Goal: Task Accomplishment & Management: Manage account settings

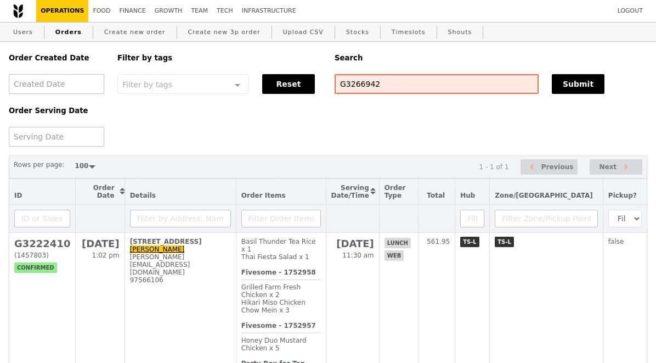
select select "100"
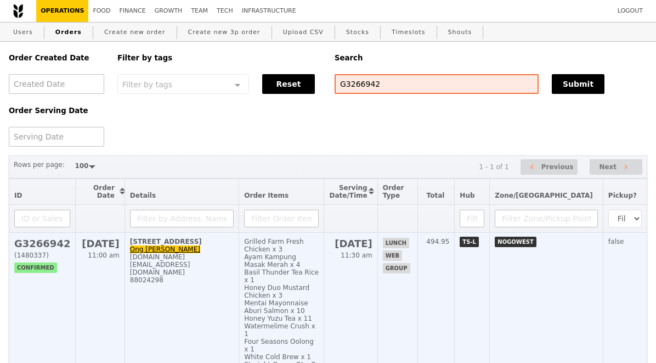
click at [53, 245] on h2 "G3266942" at bounding box center [42, 244] width 56 height 12
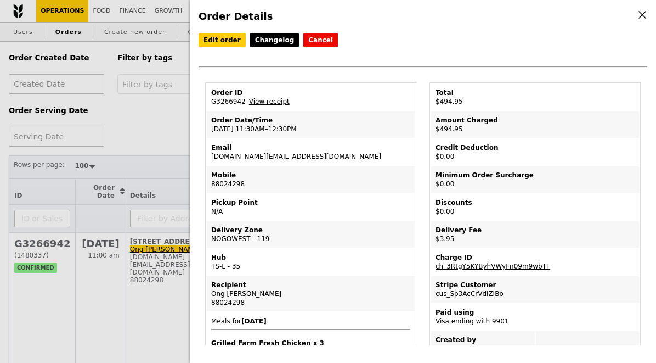
click at [271, 99] on link "View receipt" at bounding box center [269, 102] width 41 height 8
click at [182, 108] on div "Order Details Edit order Changelog Cancel Order ID G3266942 – View receipt Orde…" at bounding box center [328, 181] width 656 height 363
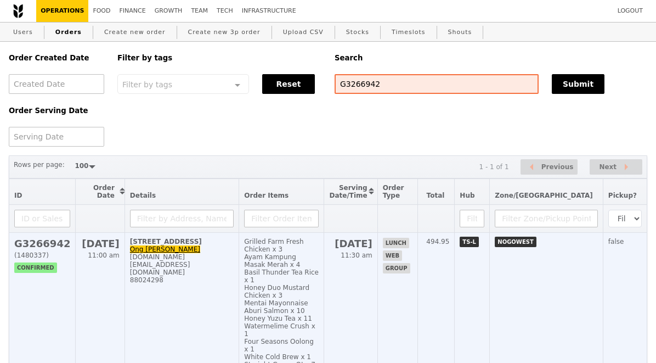
click at [54, 244] on h2 "G3266942" at bounding box center [42, 244] width 56 height 12
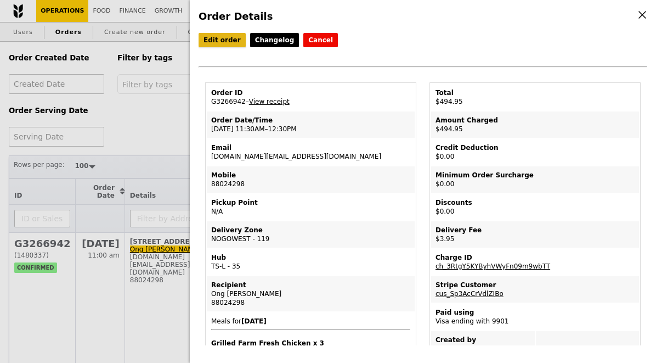
click at [222, 39] on link "Edit order" at bounding box center [222, 40] width 47 height 14
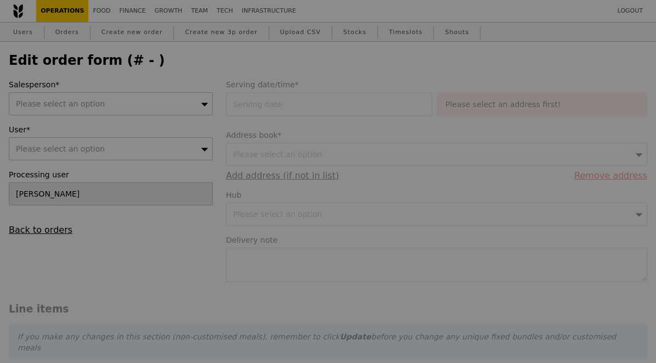
type input "13 Aug 2025"
type textarea "Please call upon arrival, Thanks! At level 2"
type input "491.00"
type input "2.71"
type input "2.95"
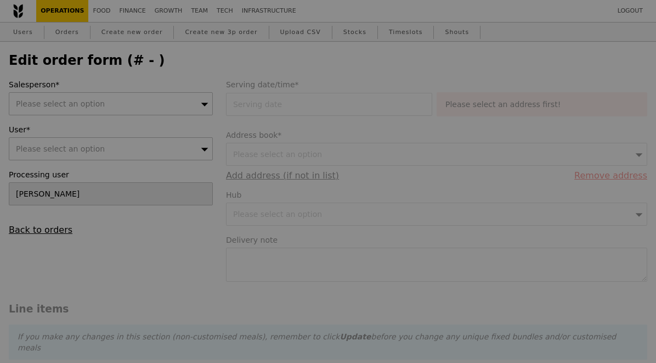
type input "493.95"
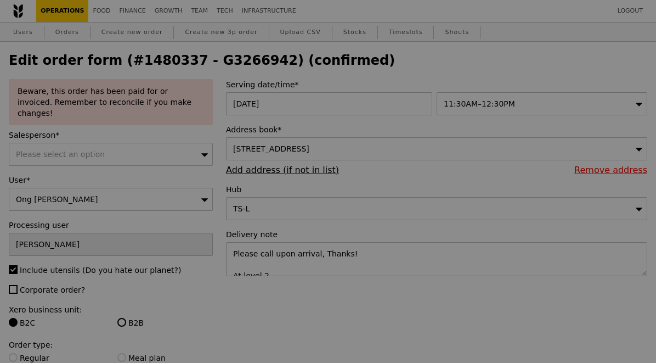
type input "Update"
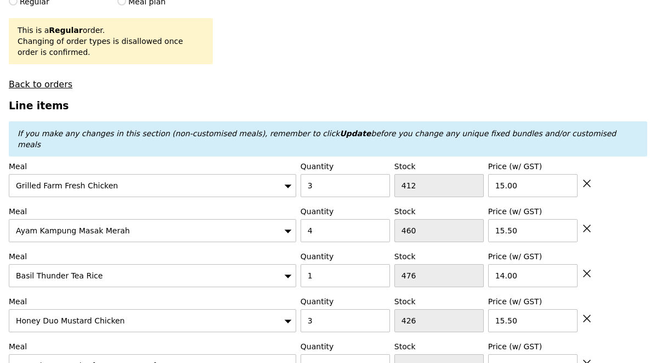
scroll to position [371, 0]
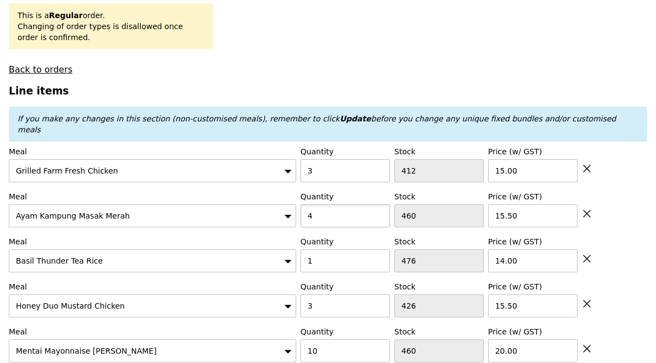
click at [323, 204] on input "4" at bounding box center [345, 215] width 89 height 23
type input "6"
type input "Loading..."
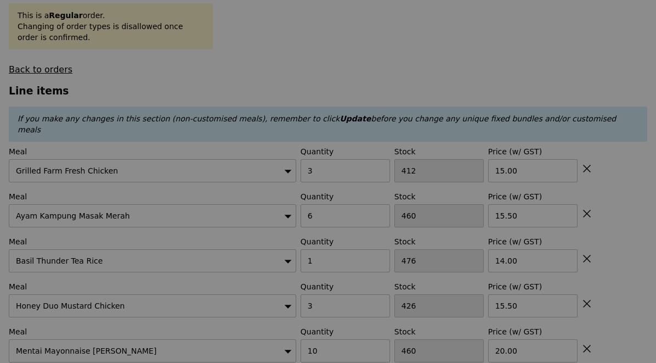
type input "0.00"
type input "2.95"
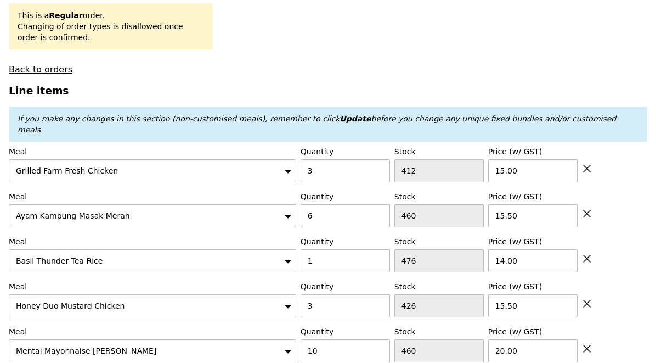
type input "Update"
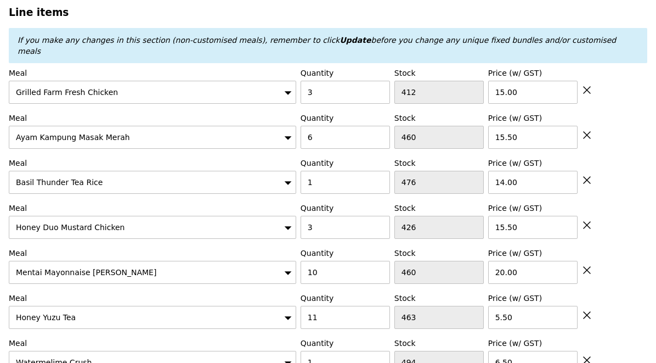
scroll to position [474, 0]
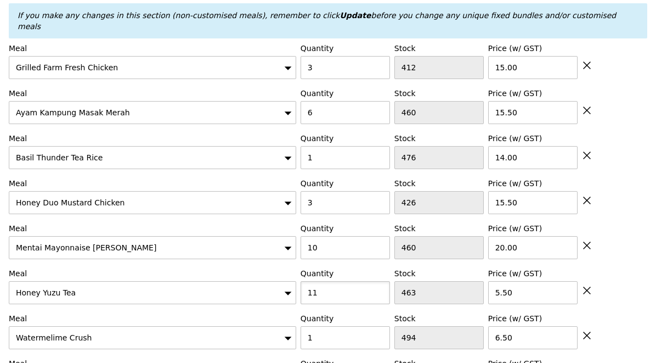
click at [334, 281] on input "11" at bounding box center [345, 292] width 89 height 23
type input "13"
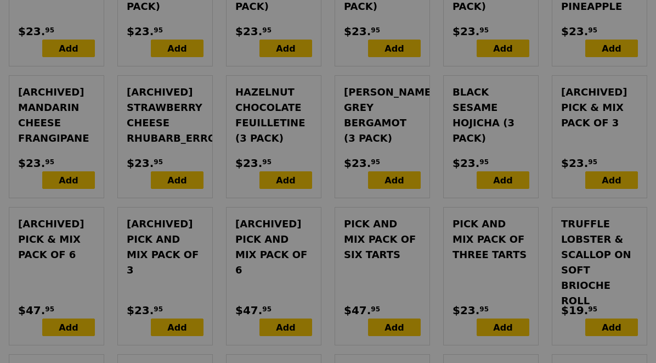
scroll to position [3893, 0]
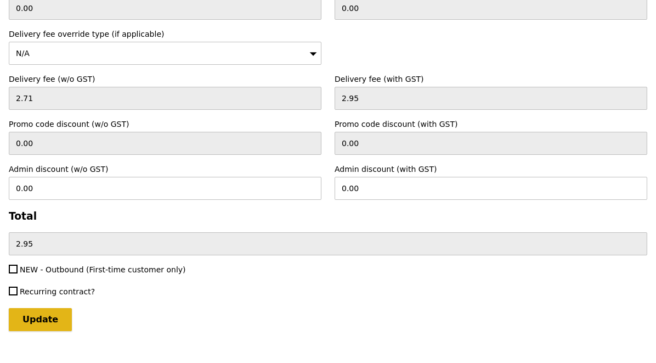
click at [49, 308] on input "Update" at bounding box center [40, 319] width 63 height 23
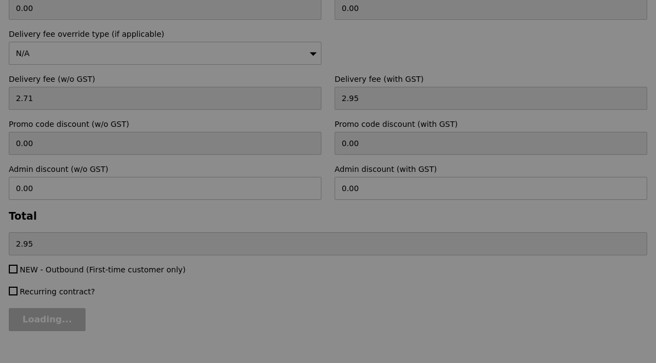
type input "Loading..."
type input "533.00"
type input "535.95"
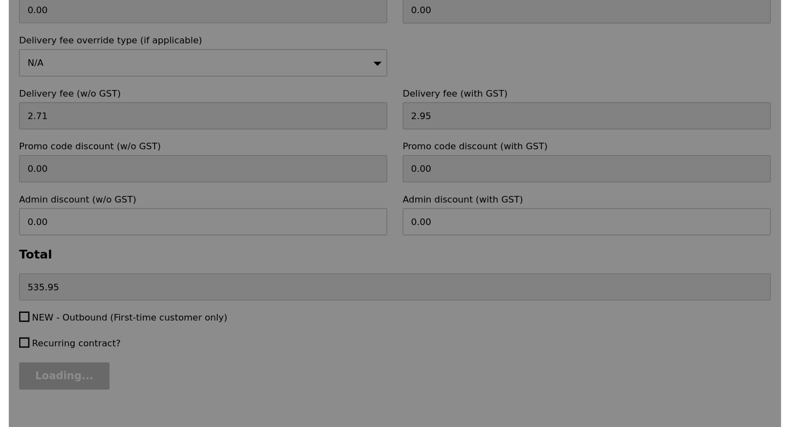
scroll to position [0, 0]
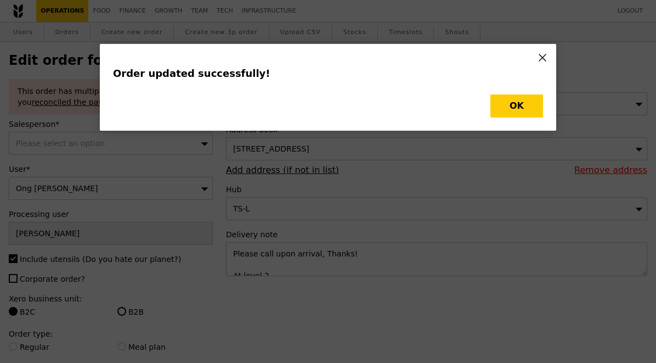
type input "Update"
type input "458"
type input "461"
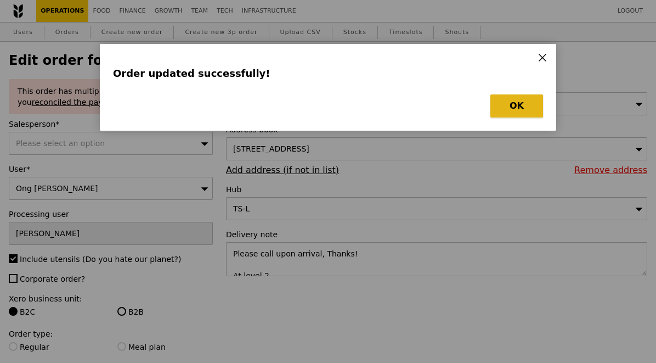
click at [516, 105] on button "OK" at bounding box center [517, 105] width 53 height 23
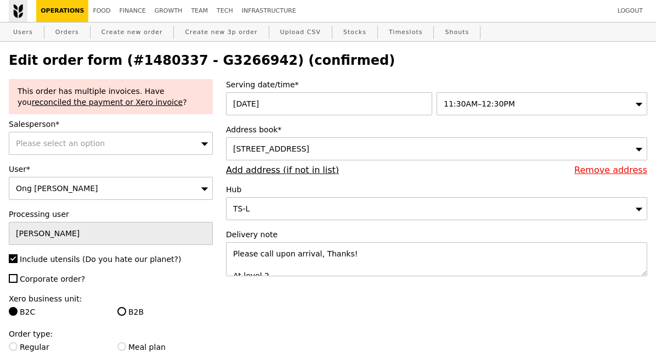
select select "100"
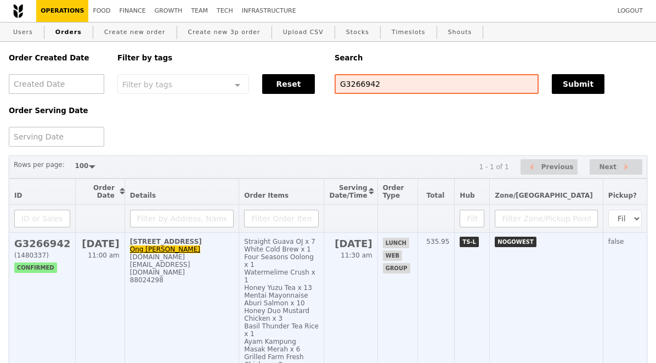
click at [227, 259] on div "meiling.ong@macdermidalpha.com" at bounding box center [182, 264] width 104 height 23
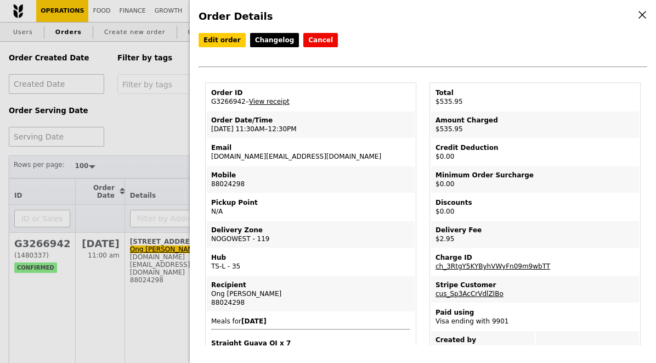
click at [306, 158] on td "Email meiling.ong@macdermidalpha.com" at bounding box center [311, 152] width 208 height 26
copy td "meiling.ong@macdermidalpha.com"
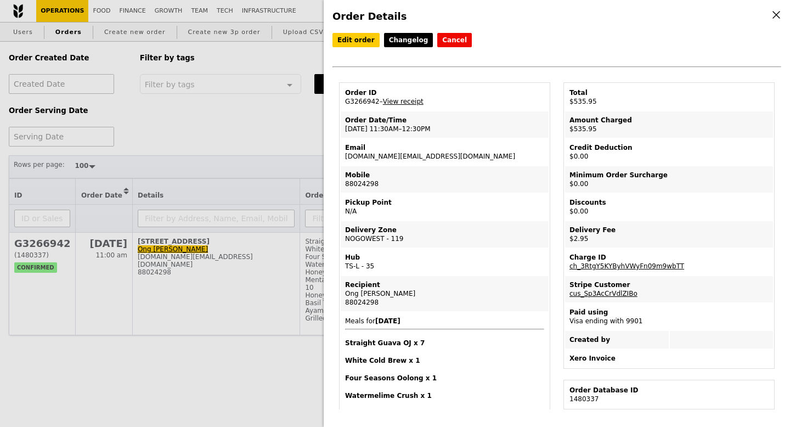
click at [364, 104] on td "Order ID G3266942 – View receipt" at bounding box center [445, 97] width 208 height 26
copy td "G3266942"
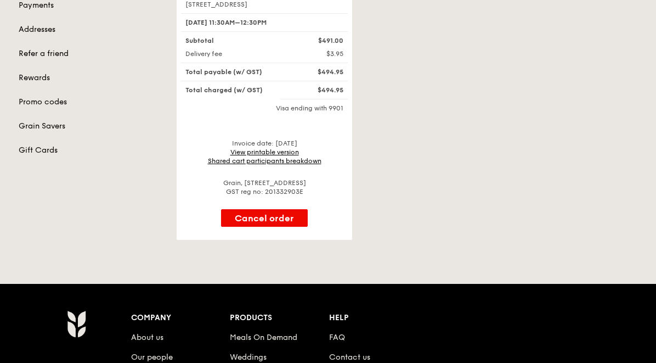
scroll to position [177, 0]
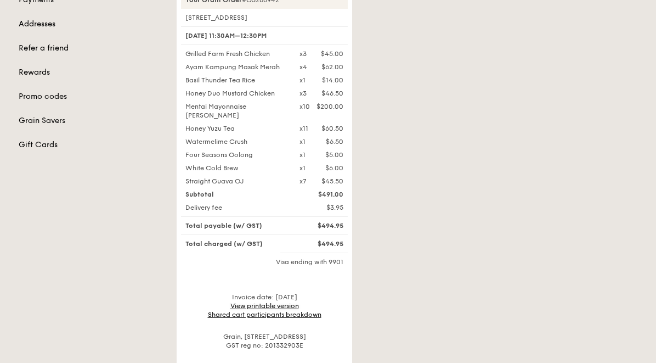
click at [276, 302] on link "View printable version" at bounding box center [265, 306] width 69 height 8
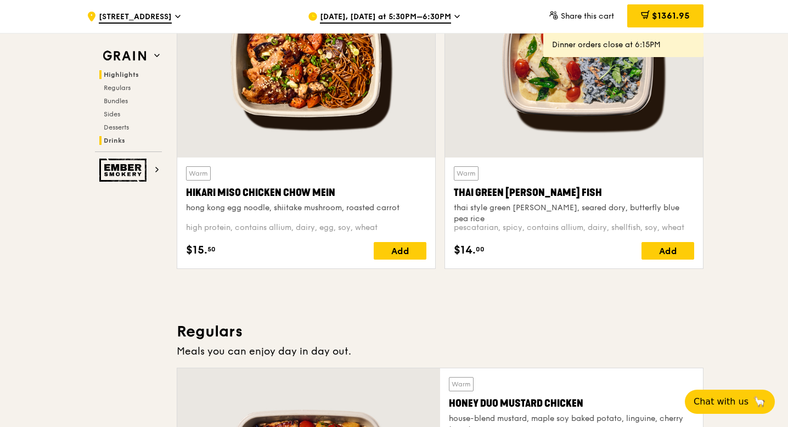
click at [121, 138] on span "Drinks" at bounding box center [114, 141] width 21 height 8
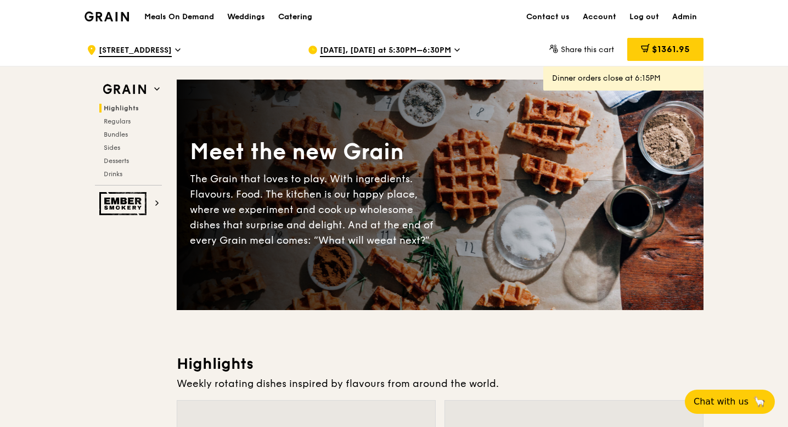
click at [297, 18] on div "Catering" at bounding box center [295, 17] width 34 height 33
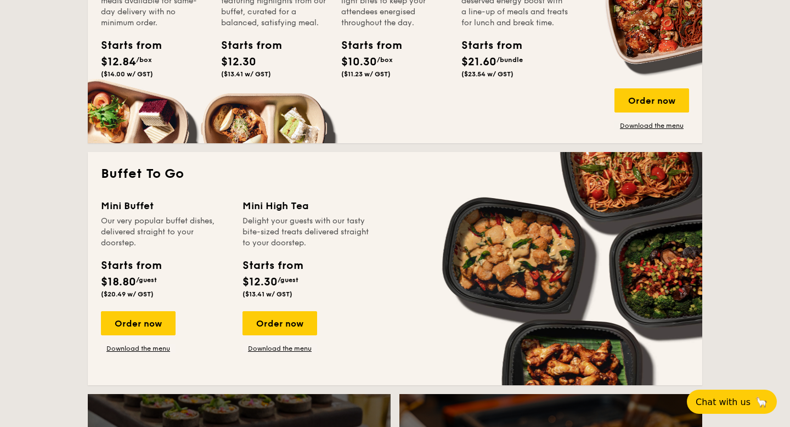
scroll to position [839, 0]
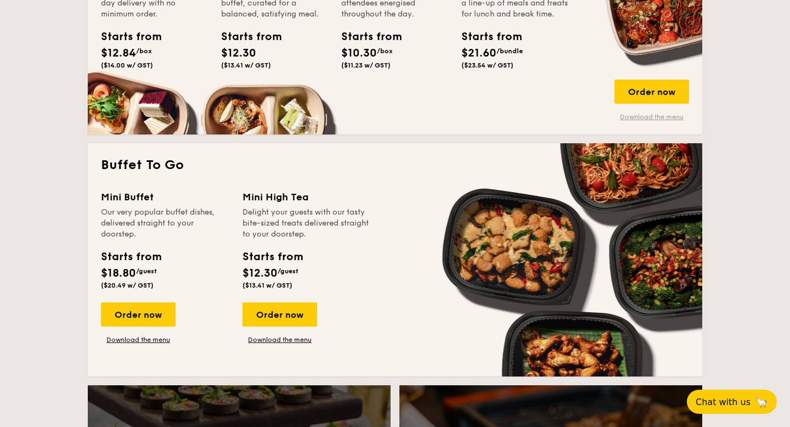
click at [653, 115] on link "Download the menu" at bounding box center [652, 117] width 75 height 9
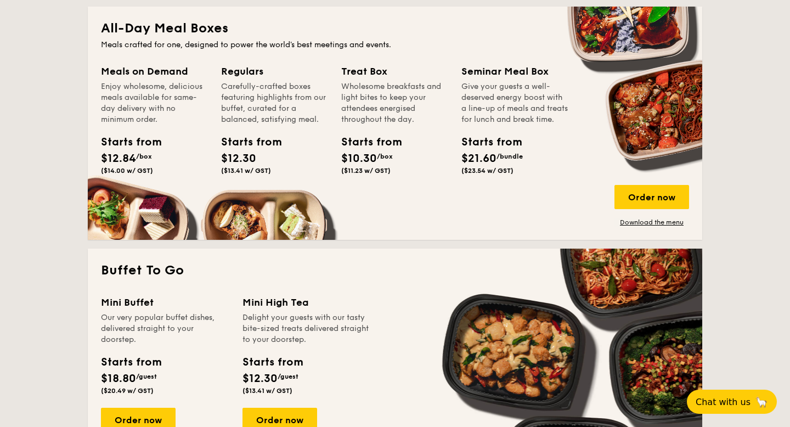
scroll to position [733, 0]
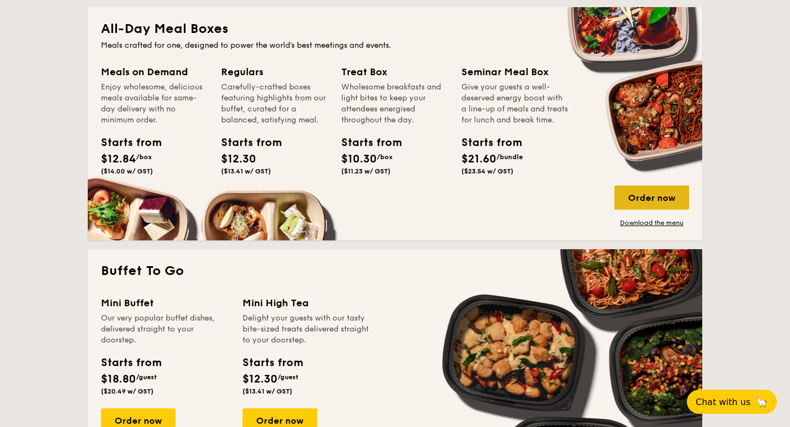
click at [651, 203] on div "Order now" at bounding box center [652, 198] width 75 height 24
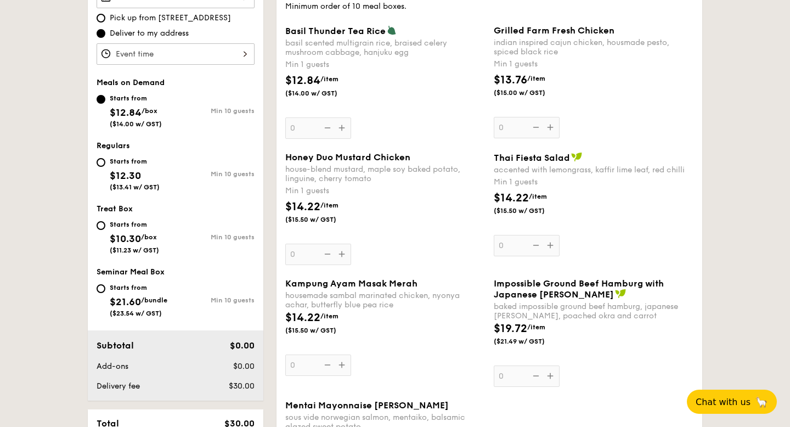
scroll to position [141, 0]
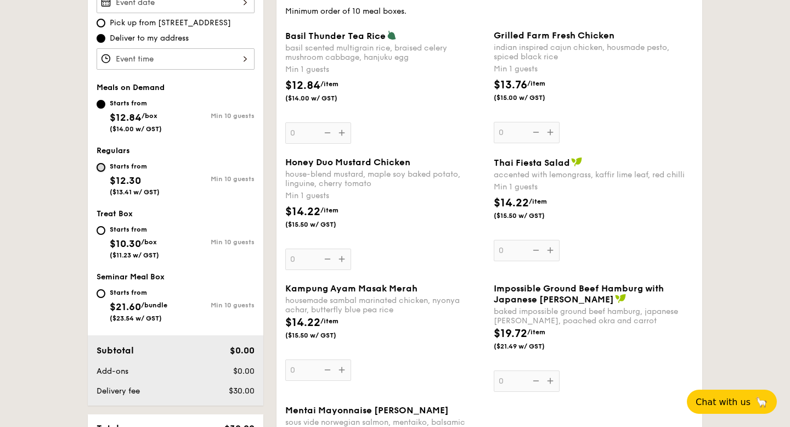
click at [104, 169] on input "Starts from $12.30 ($13.41 w/ GST) Min 10 guests" at bounding box center [101, 167] width 9 height 9
radio input "true"
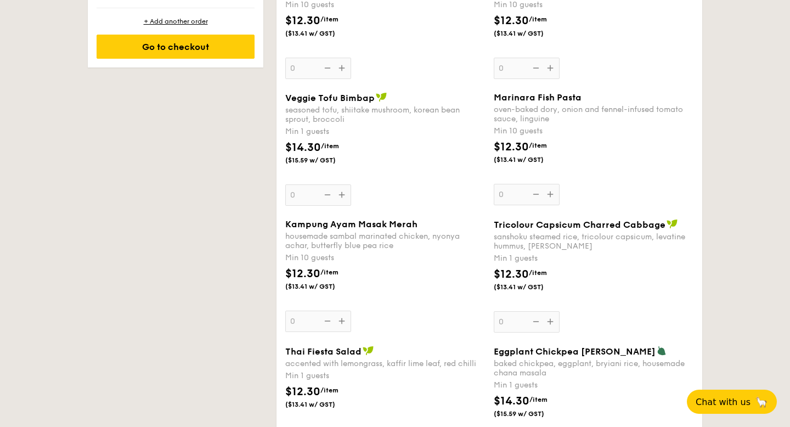
scroll to position [799, 0]
